Goal: Task Accomplishment & Management: Manage account settings

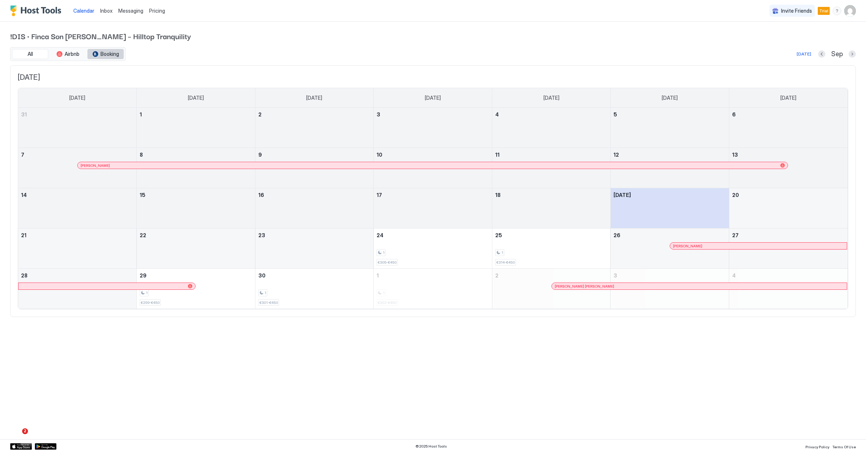
click at [112, 56] on span "Booking" at bounding box center [110, 54] width 19 height 7
click at [853, 55] on button "Next month" at bounding box center [852, 53] width 7 height 7
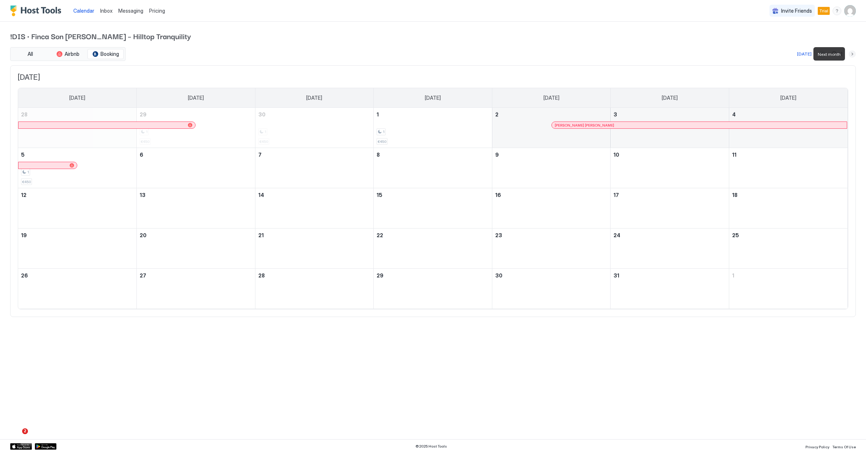
click at [853, 55] on button "Next month" at bounding box center [852, 53] width 7 height 7
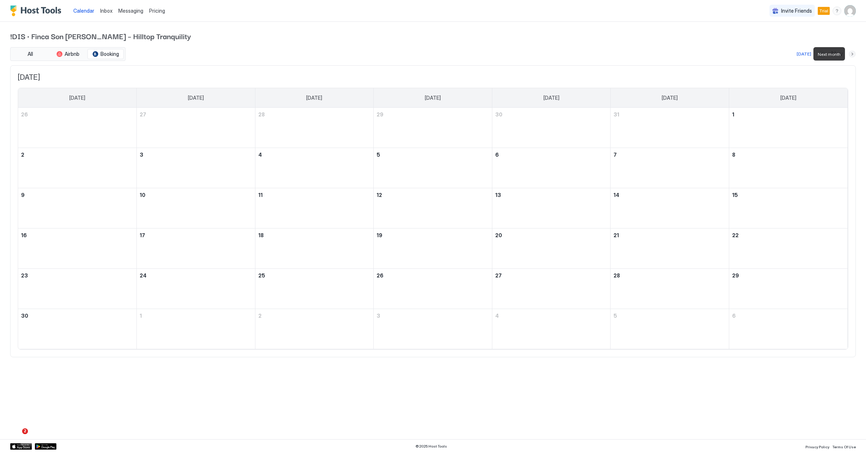
click at [853, 55] on button "Next month" at bounding box center [852, 53] width 7 height 7
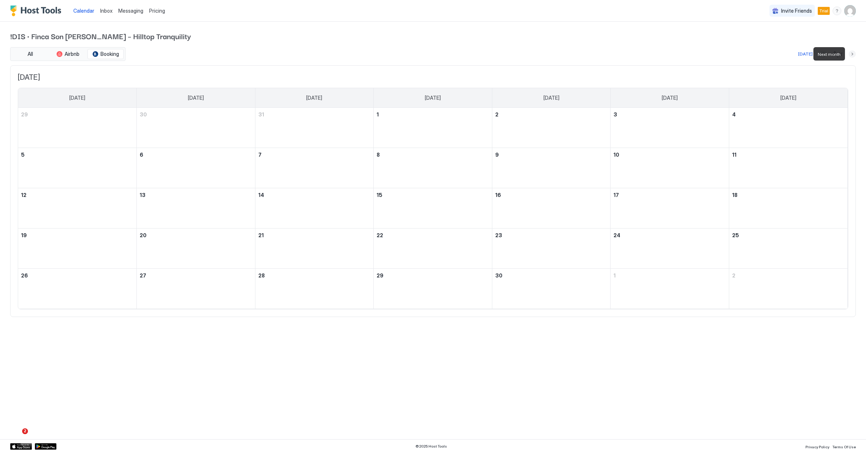
click at [853, 55] on button "Next month" at bounding box center [852, 53] width 7 height 7
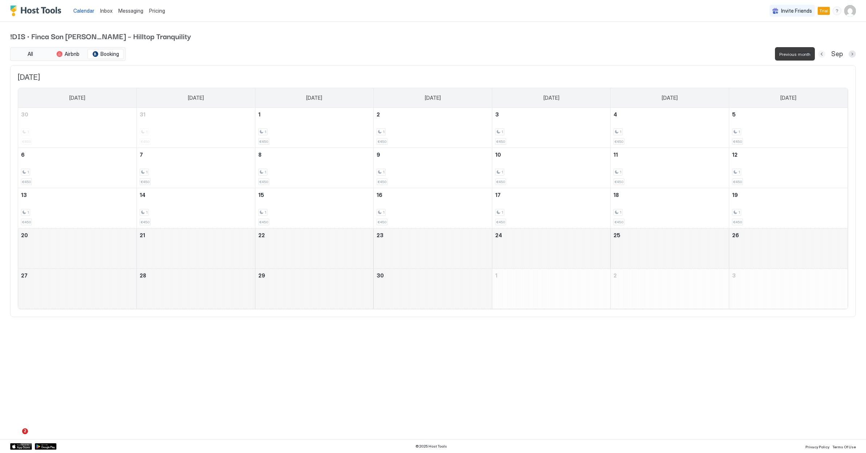
click at [822, 54] on button "Previous month" at bounding box center [821, 53] width 7 height 7
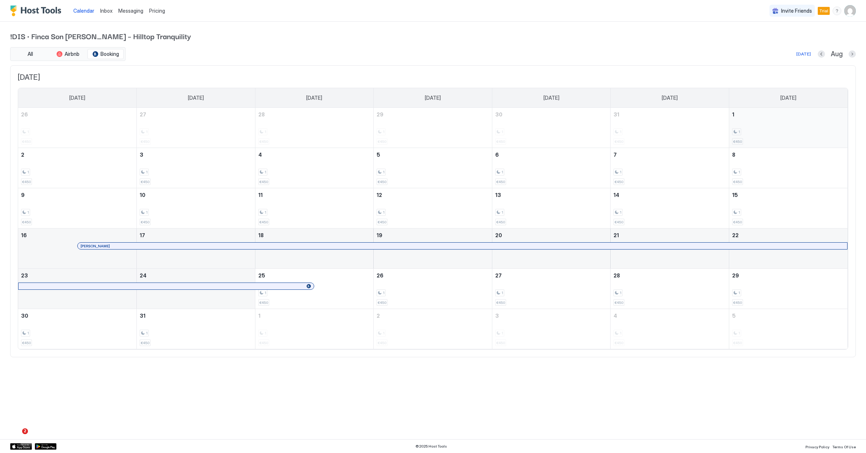
click at [792, 138] on div "1 €450" at bounding box center [788, 128] width 113 height 34
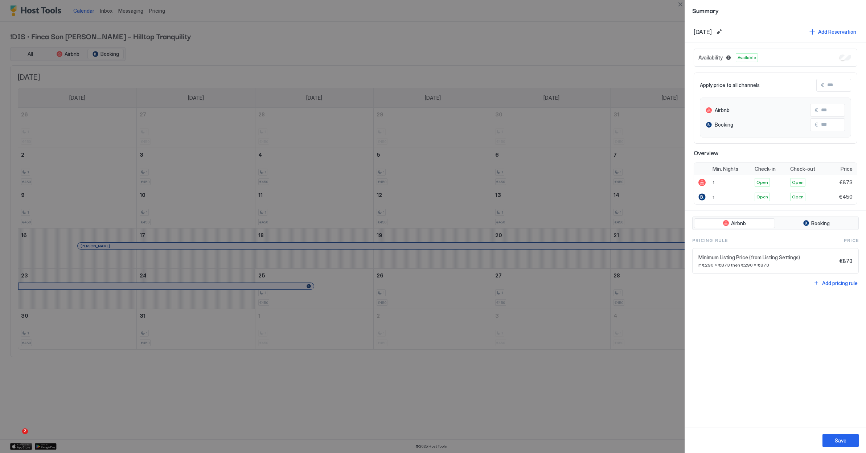
drag, startPoint x: 632, startPoint y: 308, endPoint x: 642, endPoint y: 302, distance: 12.4
click at [634, 308] on div at bounding box center [433, 226] width 866 height 453
click at [446, 412] on div at bounding box center [433, 226] width 866 height 453
click at [603, 367] on div at bounding box center [433, 226] width 866 height 453
click at [785, 15] on div "Summary" at bounding box center [775, 10] width 167 height 9
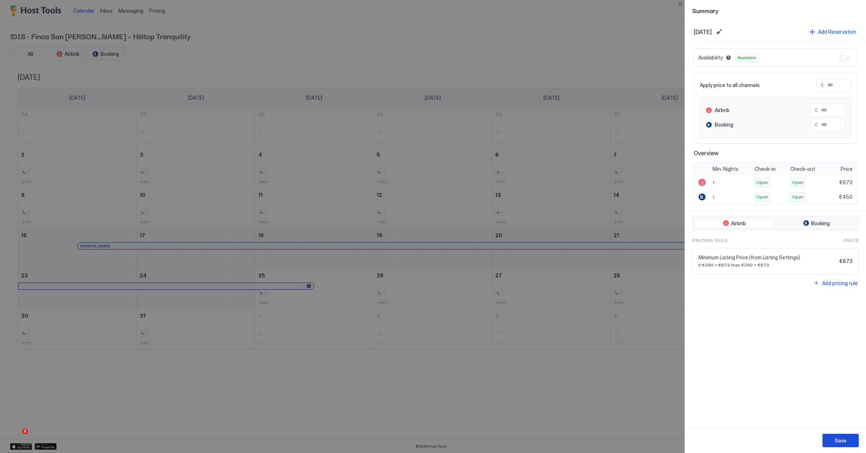
click at [832, 444] on button "Save" at bounding box center [841, 440] width 36 height 13
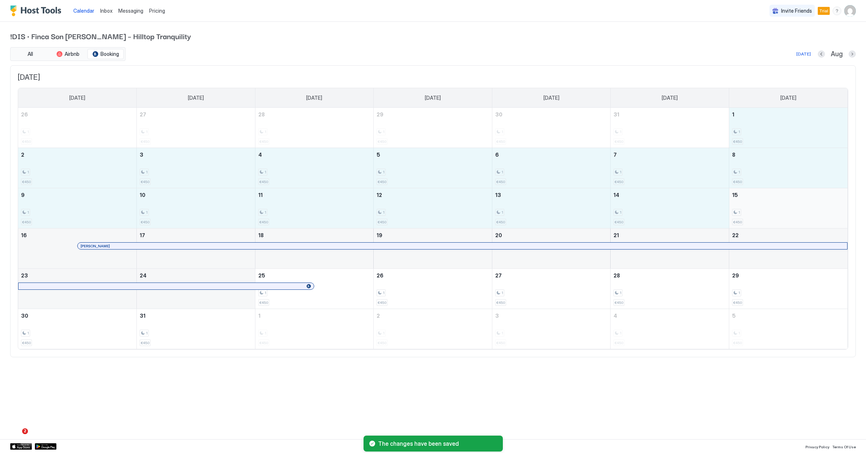
drag, startPoint x: 747, startPoint y: 135, endPoint x: 761, endPoint y: 207, distance: 73.7
click at [761, 207] on tbody "26 1 €450 27 1 €450 28 1 €450 29 1 €450 30 1 €450 31 1 €450 1 1 €450 2 1 €450 3…" at bounding box center [433, 228] width 830 height 241
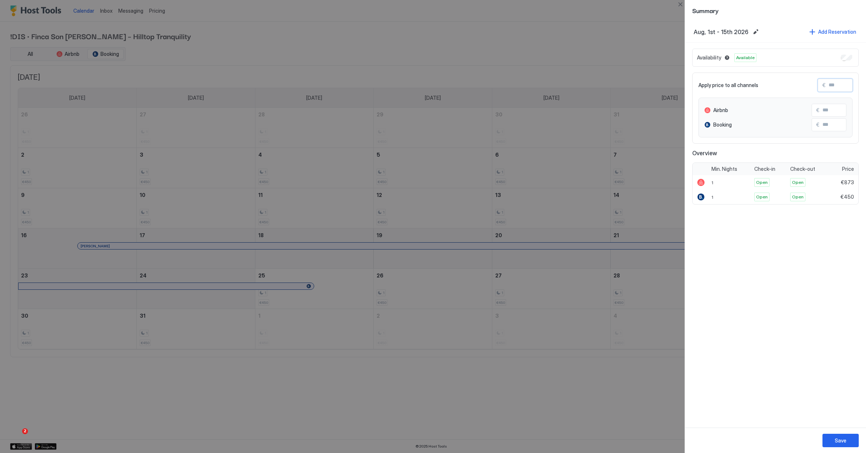
click at [841, 85] on input "Input Field" at bounding box center [855, 85] width 58 height 12
type input "*"
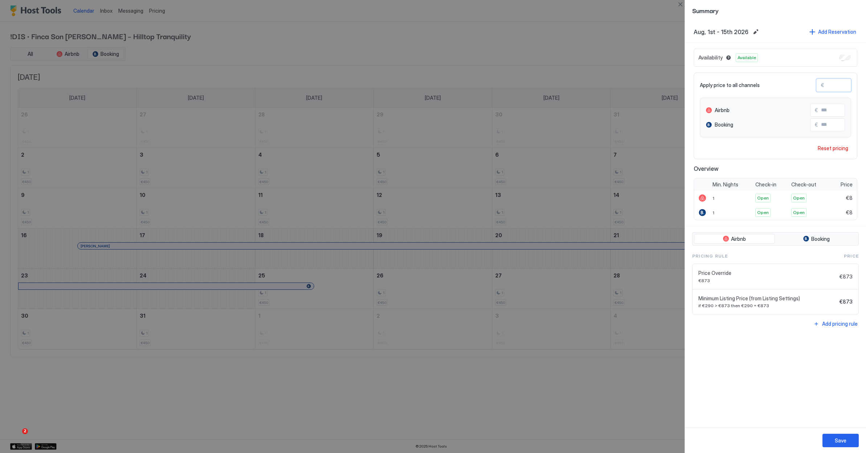
type input "**"
type input "***"
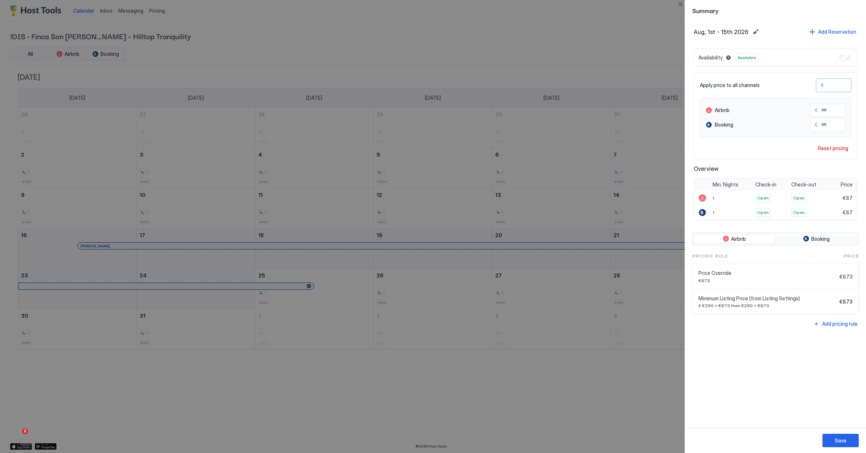
type input "***"
click at [826, 171] on span "Overview" at bounding box center [776, 168] width 164 height 7
click at [835, 148] on div "Reset pricing" at bounding box center [833, 148] width 30 height 8
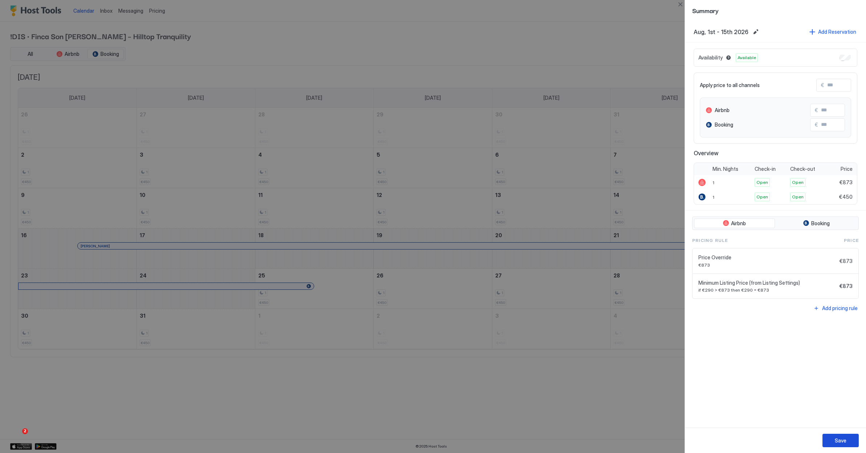
click at [849, 438] on button "Save" at bounding box center [841, 440] width 36 height 13
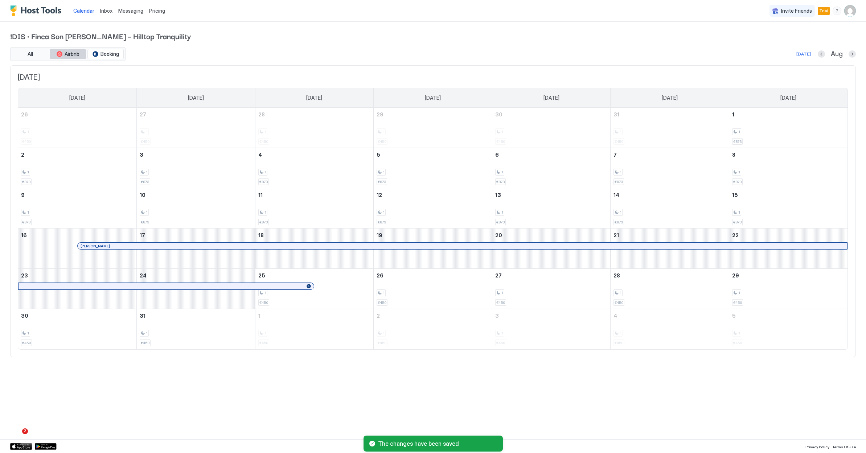
click at [78, 52] on span "Airbnb" at bounding box center [72, 54] width 15 height 7
click at [824, 56] on button "Previous month" at bounding box center [821, 53] width 7 height 7
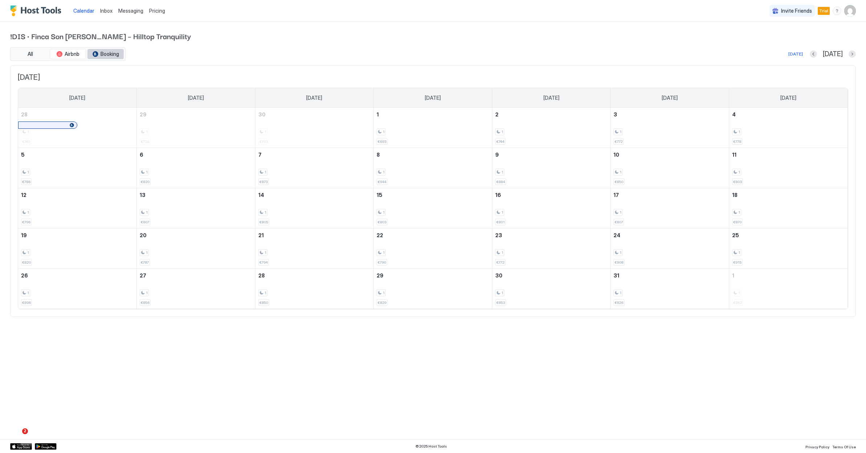
click at [115, 53] on span "Booking" at bounding box center [110, 54] width 19 height 7
click at [71, 56] on span "Airbnb" at bounding box center [72, 54] width 15 height 7
click at [106, 57] on span "Booking" at bounding box center [110, 54] width 19 height 7
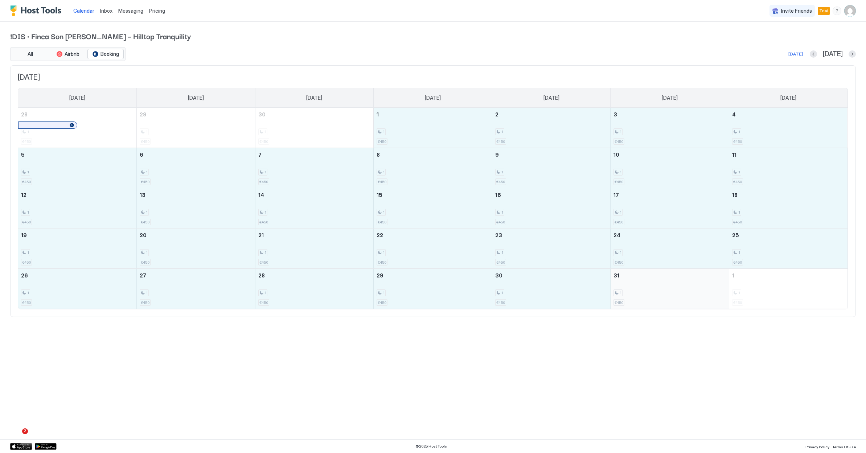
drag, startPoint x: 402, startPoint y: 128, endPoint x: 686, endPoint y: 302, distance: 332.8
click at [686, 302] on tbody "28 1 €450 29 1 €450 30 1 €450 1 1 €450 2 1 €450 3 1 €450 4 1 €450 5 1 €450 6 1 …" at bounding box center [433, 208] width 830 height 201
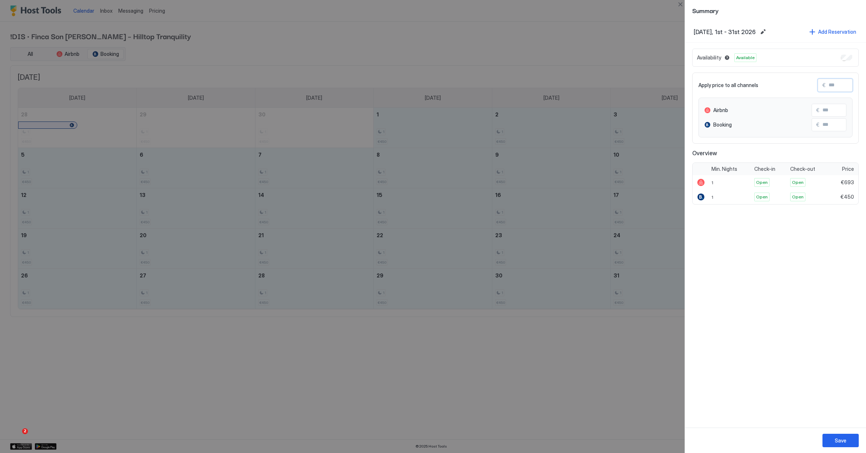
click at [837, 87] on input "Input Field" at bounding box center [855, 85] width 58 height 12
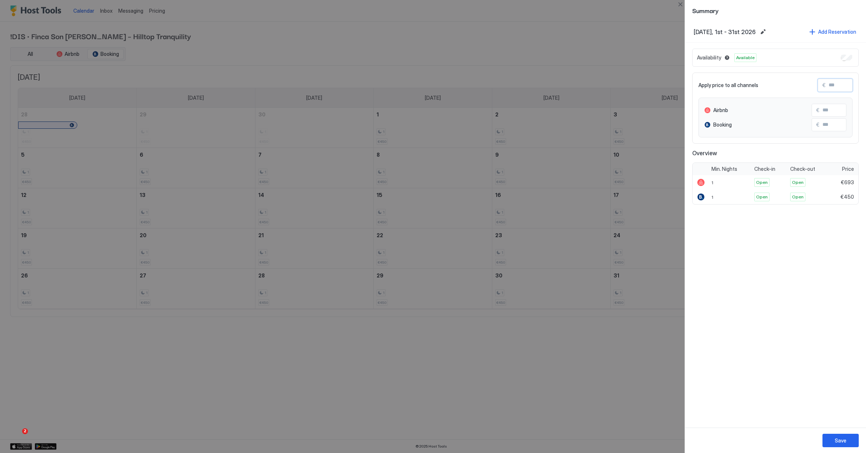
type input "*"
type input "**"
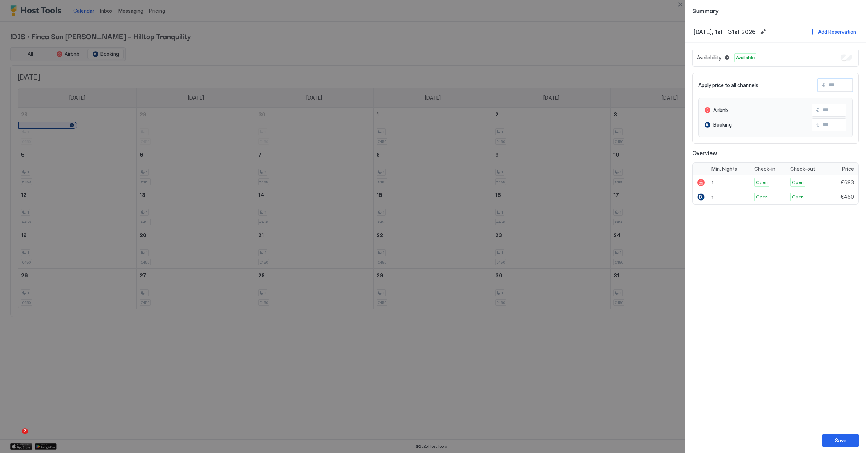
type input "**"
type input "***"
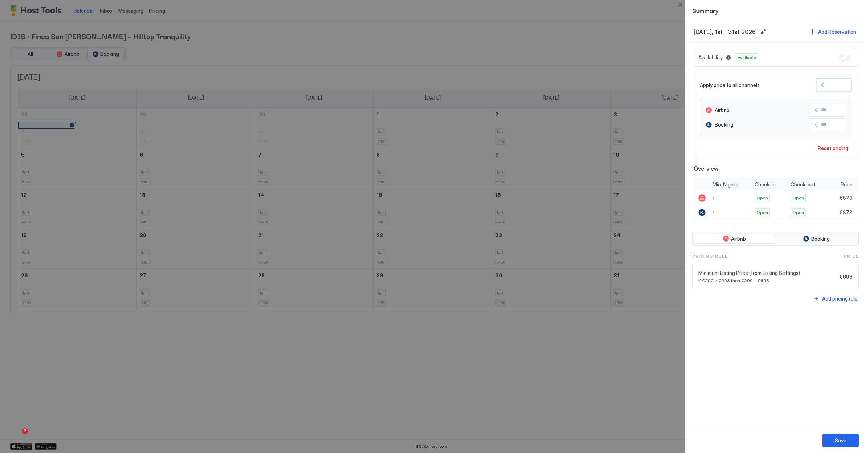
type input "****"
type input "***"
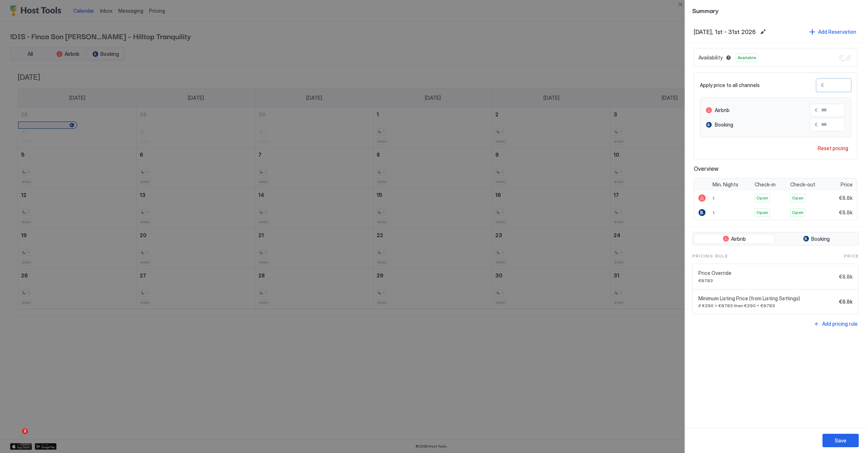
type input "***"
type input "**"
type input "***"
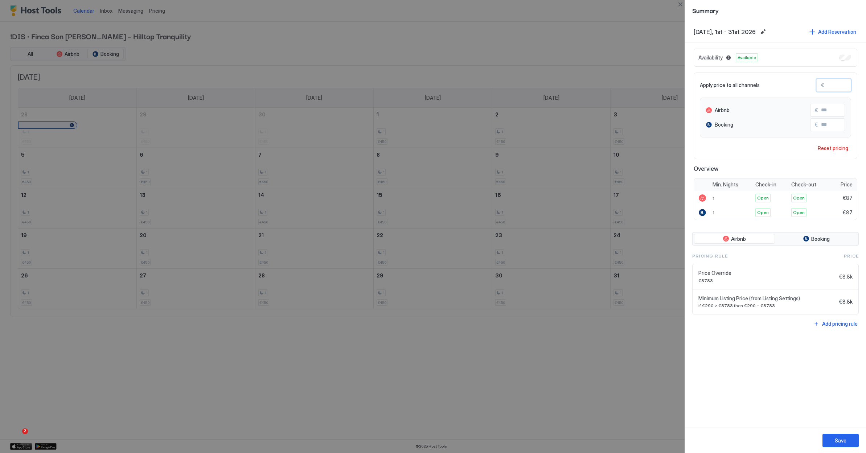
type input "***"
click at [830, 148] on div "Reset pricing" at bounding box center [833, 148] width 30 height 8
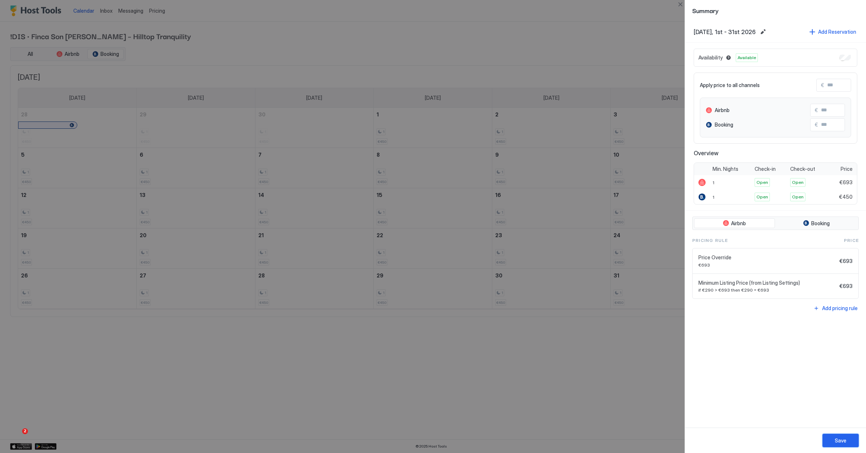
click at [853, 437] on button "Save" at bounding box center [841, 440] width 36 height 13
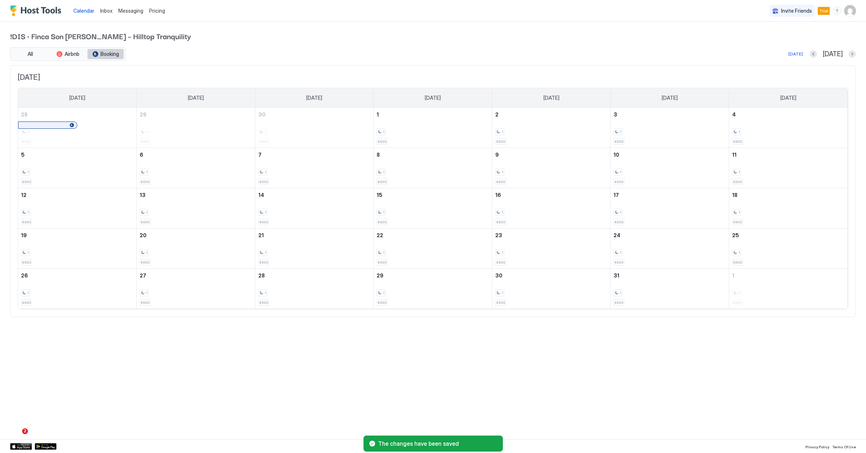
click at [111, 54] on span "Booking" at bounding box center [110, 54] width 19 height 7
click at [70, 55] on span "Airbnb" at bounding box center [72, 54] width 15 height 7
click at [70, 52] on span "Airbnb" at bounding box center [72, 54] width 15 height 7
click at [107, 53] on span "Booking" at bounding box center [110, 54] width 19 height 7
click at [817, 56] on button "Previous month" at bounding box center [813, 53] width 7 height 7
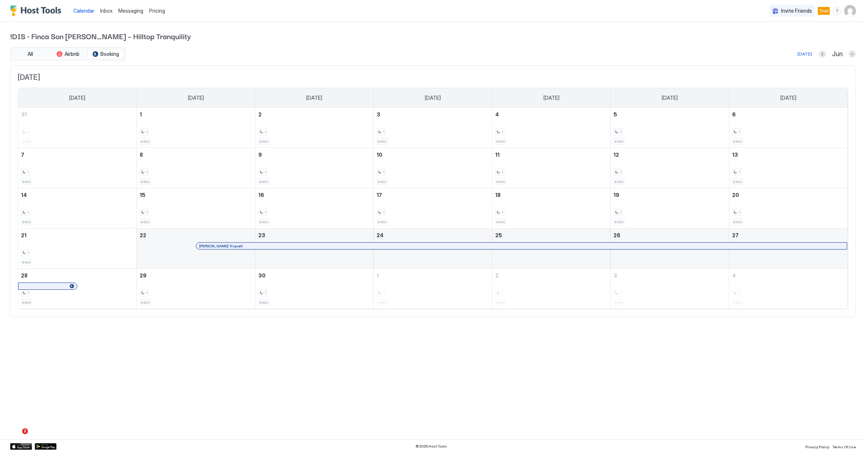
click at [86, 12] on span "Calendar" at bounding box center [83, 11] width 21 height 6
click at [850, 7] on img "User profile" at bounding box center [851, 11] width 12 height 12
click at [817, 40] on div "Settings" at bounding box center [810, 40] width 92 height 13
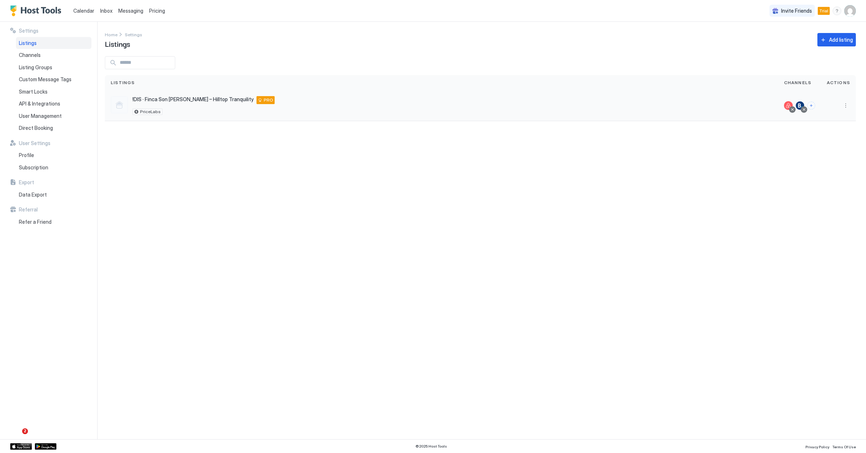
click at [162, 97] on span "!DIS · Finca Son [PERSON_NAME] – Hilltop Tranquility" at bounding box center [192, 99] width 121 height 7
click at [163, 101] on span "!DIS · Finca Son [PERSON_NAME] – Hilltop Tranquility" at bounding box center [192, 99] width 121 height 7
click at [78, 58] on div "Channels" at bounding box center [53, 55] width 75 height 12
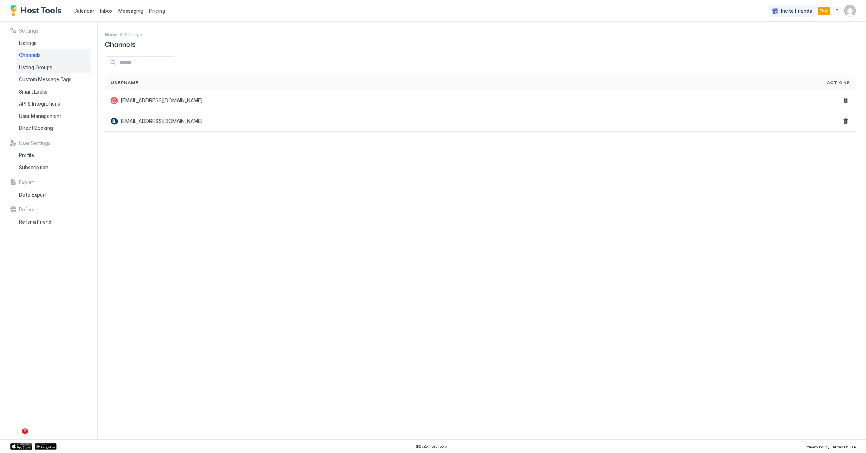
click at [73, 66] on div "Listing Groups" at bounding box center [53, 67] width 75 height 12
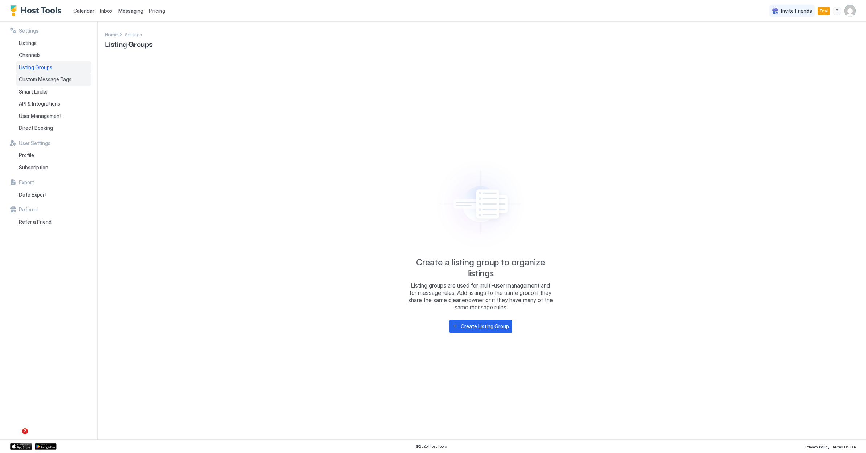
click at [79, 80] on div "Custom Message Tags" at bounding box center [53, 79] width 75 height 12
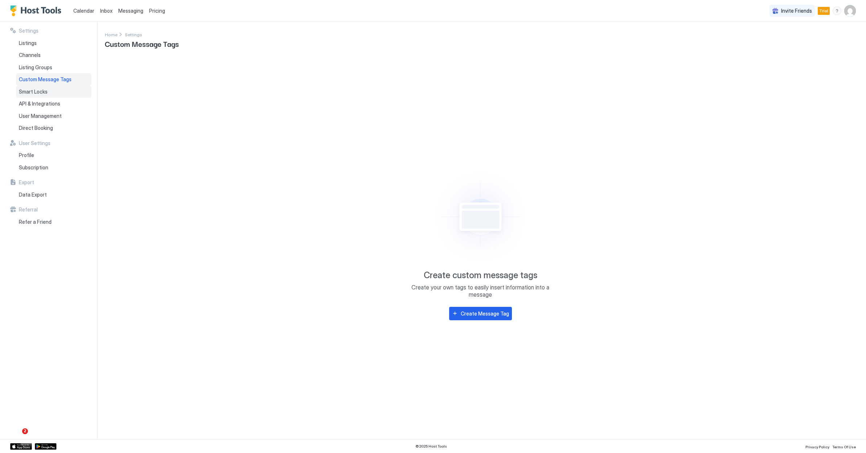
click at [76, 91] on div "Smart Locks" at bounding box center [53, 92] width 75 height 12
click at [74, 105] on div "API & Integrations" at bounding box center [53, 104] width 75 height 12
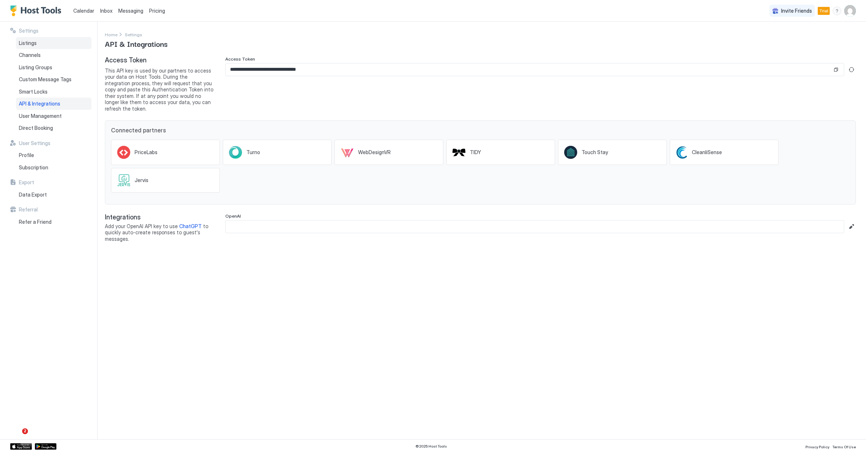
click at [46, 39] on div "Listings" at bounding box center [53, 43] width 75 height 12
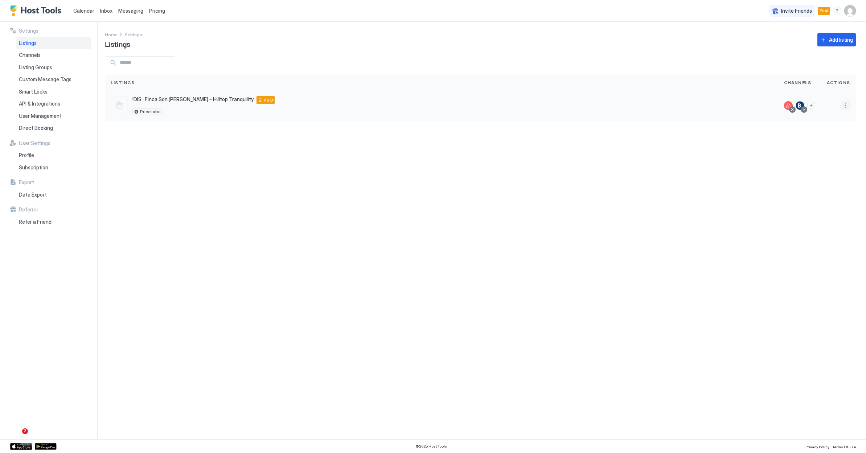
click at [845, 108] on button "More options" at bounding box center [846, 105] width 9 height 9
click at [840, 124] on div "Pricing" at bounding box center [827, 128] width 50 height 12
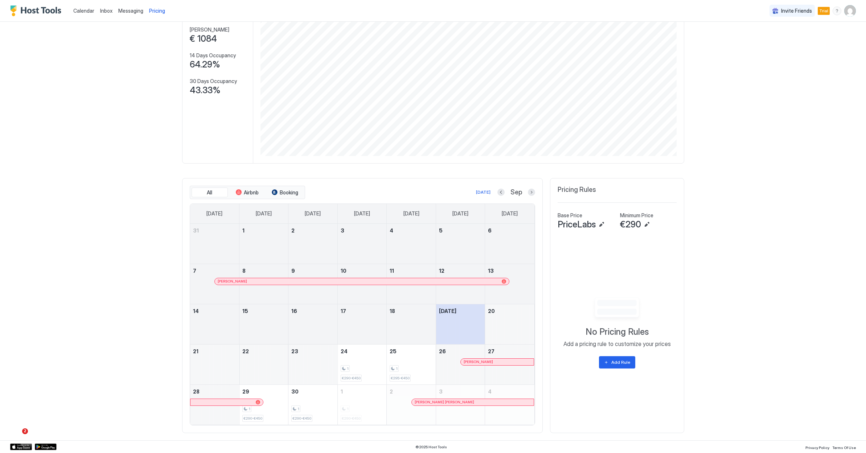
scroll to position [65, 0]
click at [600, 227] on button "Edit" at bounding box center [601, 225] width 9 height 9
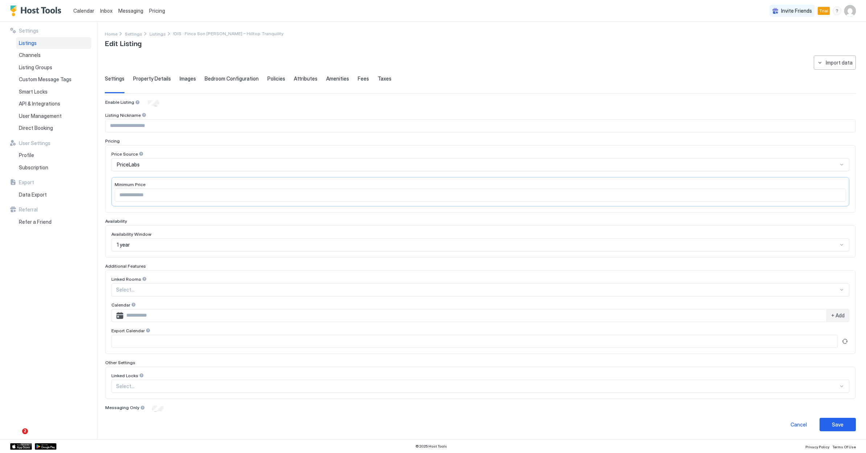
scroll to position [1, 0]
click at [182, 194] on input "***" at bounding box center [480, 195] width 731 height 12
type input "*"
click at [85, 250] on div "Settings Listings Channels Listing Groups Custom Message Tags Smart Locks API &…" at bounding box center [53, 231] width 87 height 418
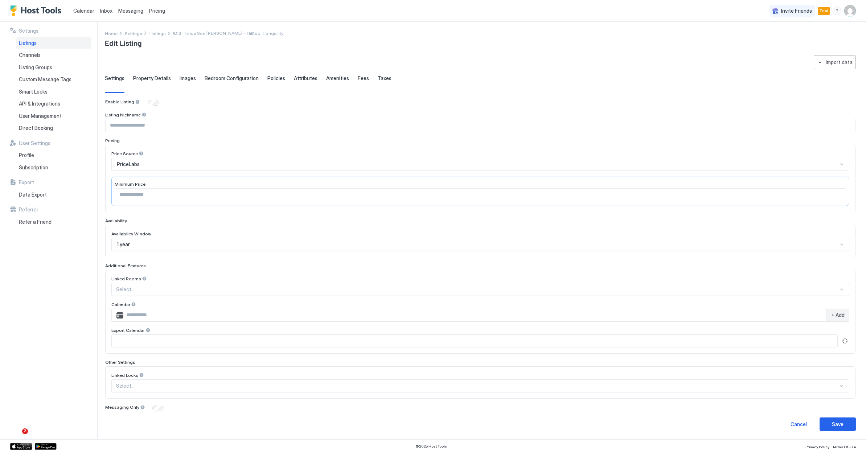
click at [132, 166] on span "PriceLabs" at bounding box center [128, 164] width 23 height 7
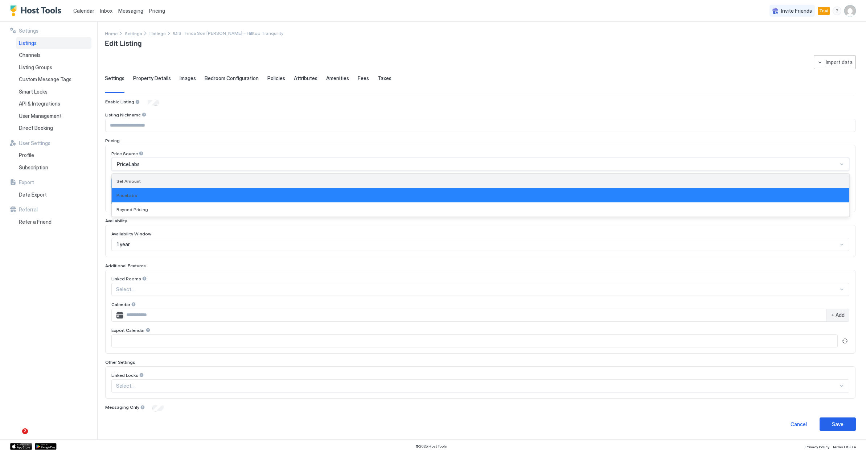
click at [140, 181] on div "Set Amount" at bounding box center [481, 181] width 729 height 5
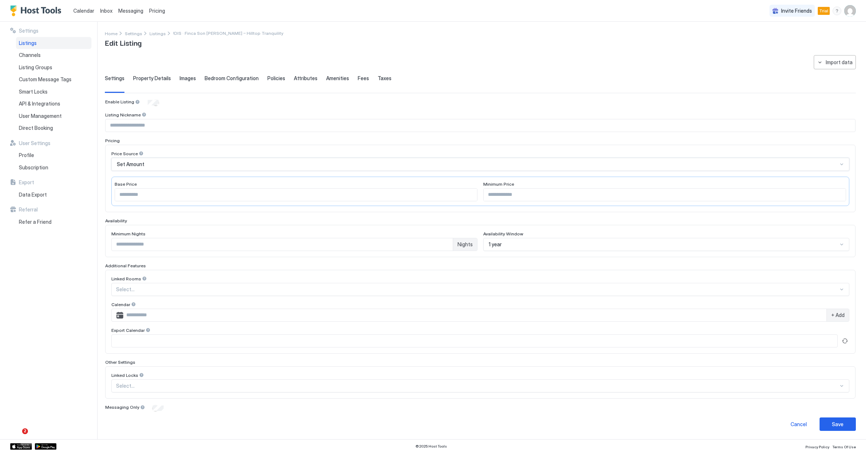
click at [144, 169] on div "Set Amount" at bounding box center [480, 164] width 738 height 13
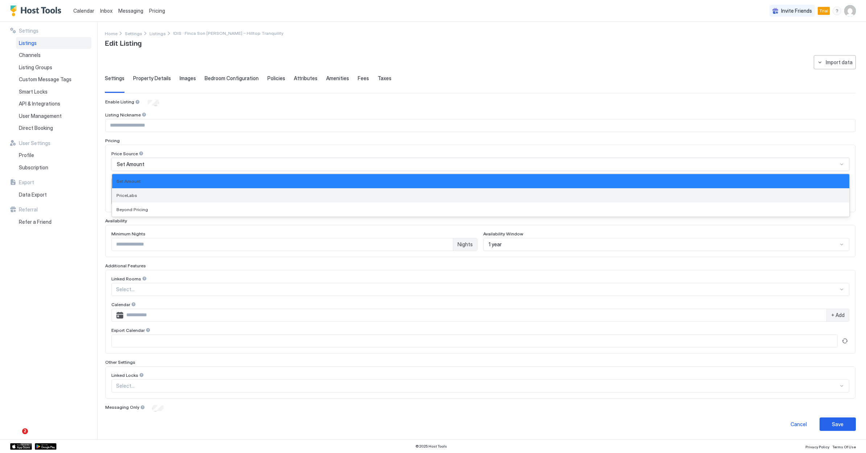
click at [145, 198] on div "PriceLabs" at bounding box center [480, 195] width 737 height 14
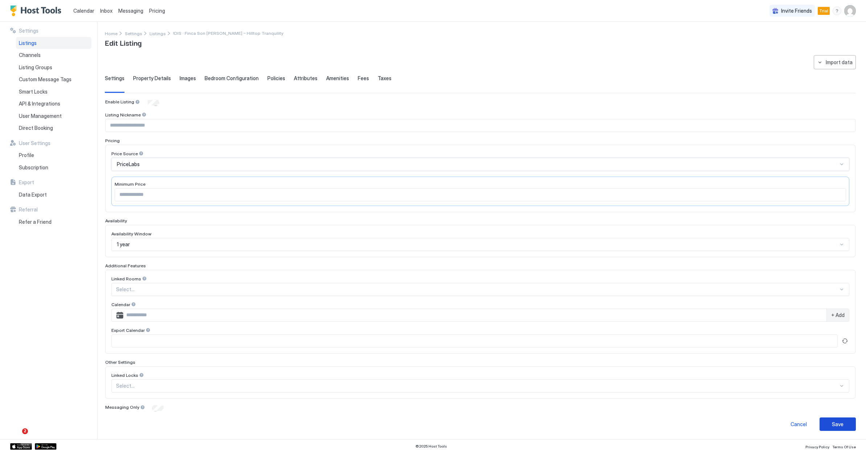
click at [841, 424] on div "Save" at bounding box center [838, 425] width 12 height 8
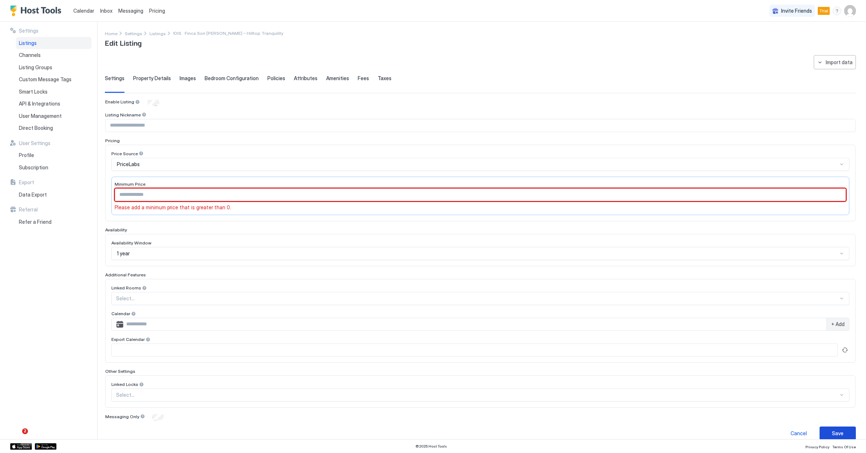
scroll to position [0, 0]
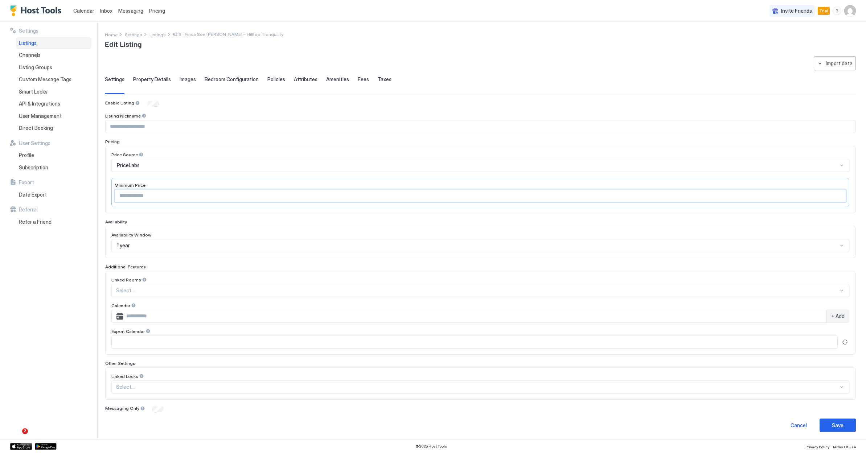
type input "***"
click at [832, 423] on button "Save" at bounding box center [838, 425] width 36 height 13
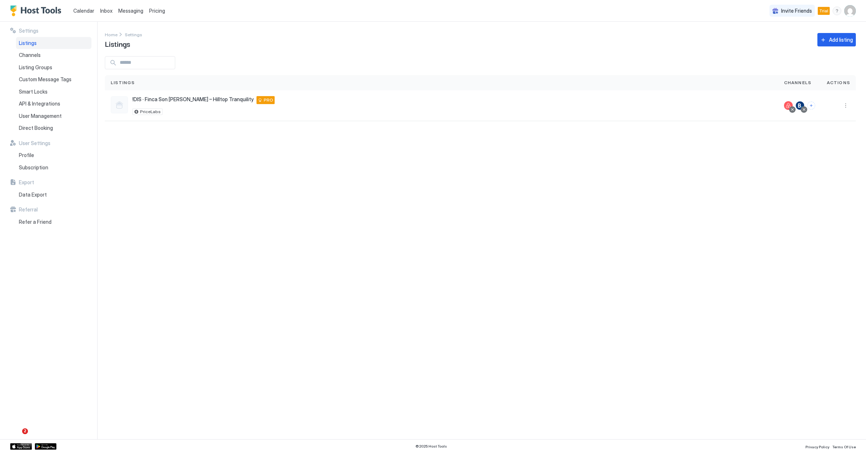
click at [86, 11] on span "Calendar" at bounding box center [83, 11] width 21 height 6
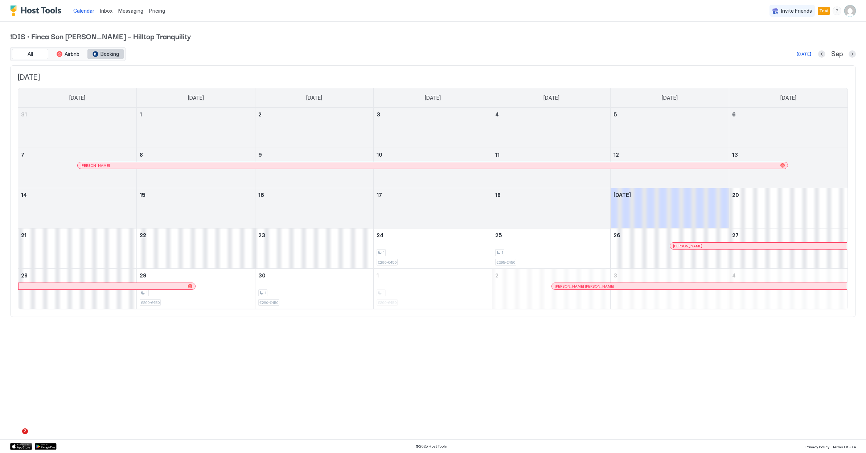
click at [112, 51] on span "Booking" at bounding box center [110, 54] width 19 height 7
click at [850, 55] on button "Next month" at bounding box center [852, 53] width 7 height 7
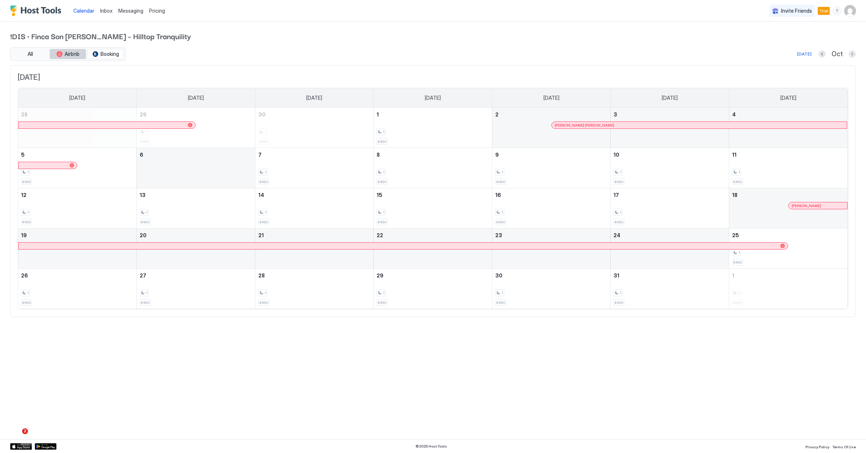
click at [65, 51] on span "Airbnb" at bounding box center [72, 54] width 15 height 7
click at [36, 56] on button "All" at bounding box center [30, 54] width 36 height 10
click at [265, 1] on div "Calendar Inbox Messaging Pricing Invite Friends Trial TR" at bounding box center [433, 11] width 866 height 22
